Goal: Complete application form: Complete application form

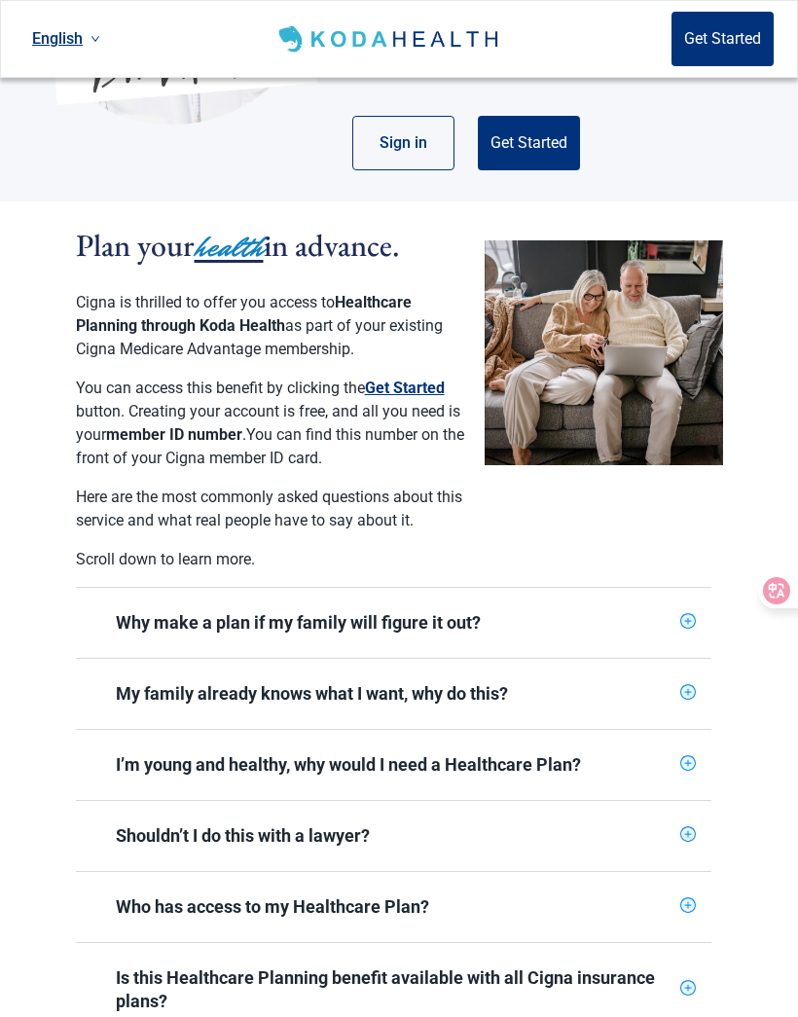
scroll to position [321, 0]
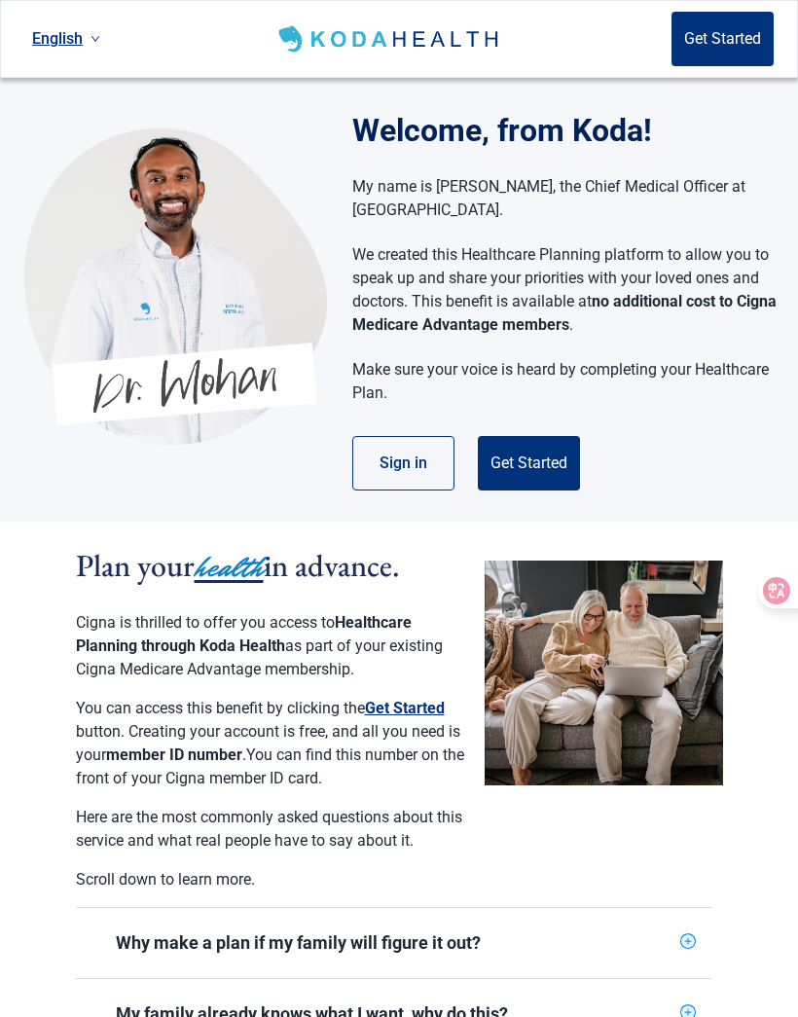
click at [448, 487] on button "Sign in" at bounding box center [403, 463] width 102 height 54
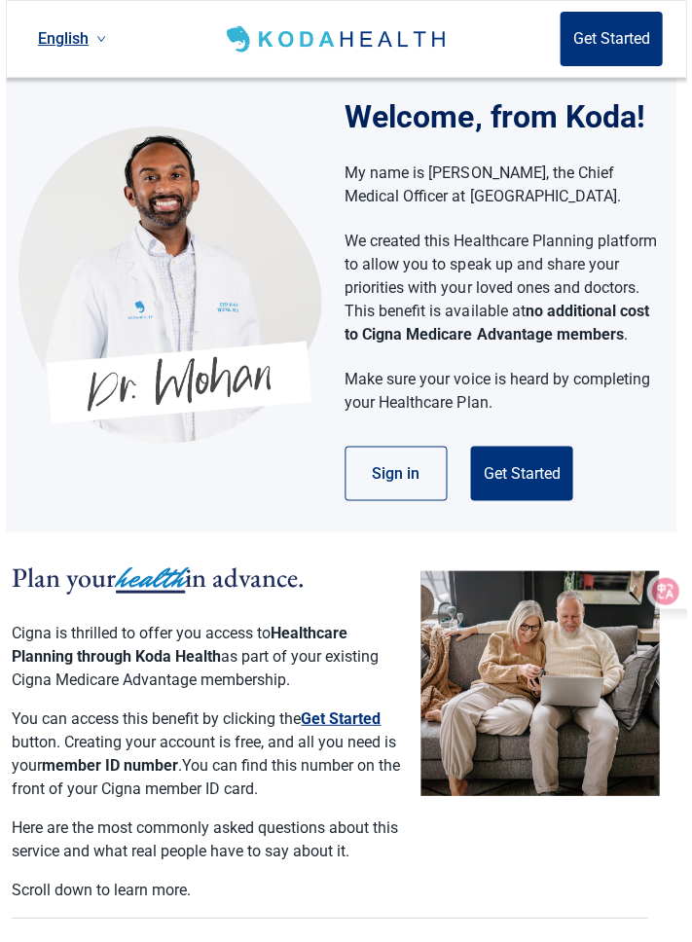
scroll to position [14, 10]
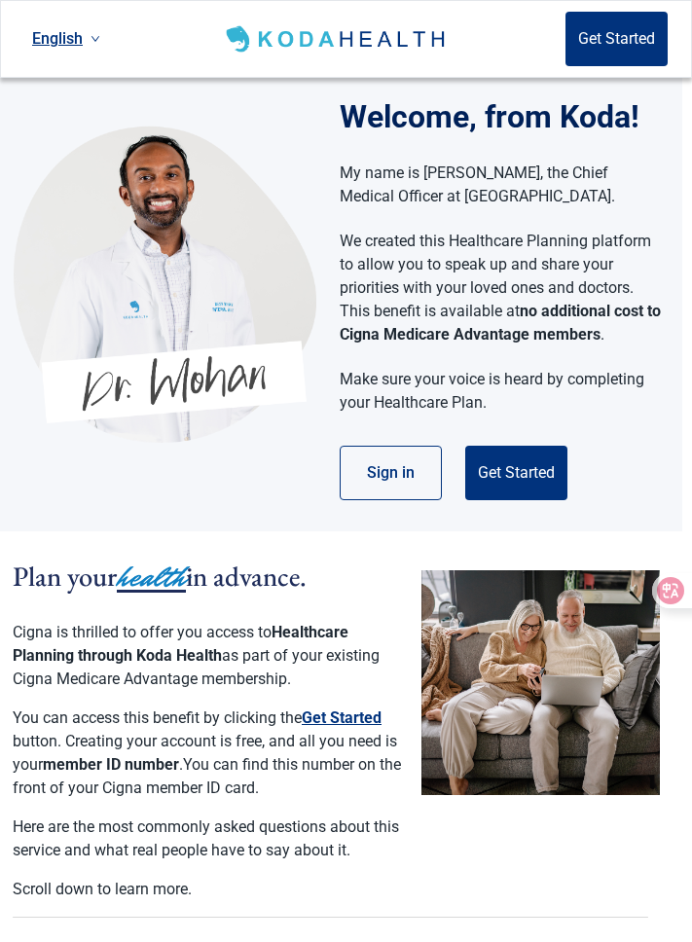
click at [513, 490] on button "Get Started" at bounding box center [516, 473] width 102 height 54
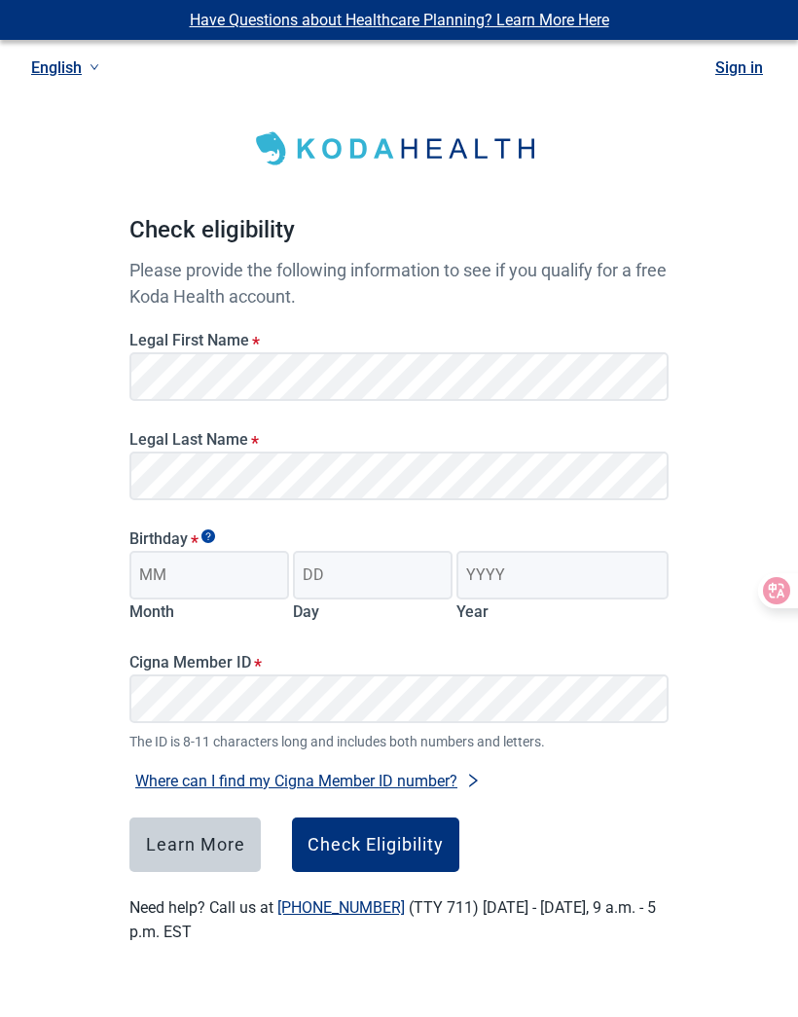
click at [511, 413] on div "Legal Last Name *" at bounding box center [399, 458] width 555 height 99
click at [211, 574] on input "Month" at bounding box center [209, 575] width 160 height 49
type input "08"
type input "15"
type input "1975"
